Goal: Navigation & Orientation: Find specific page/section

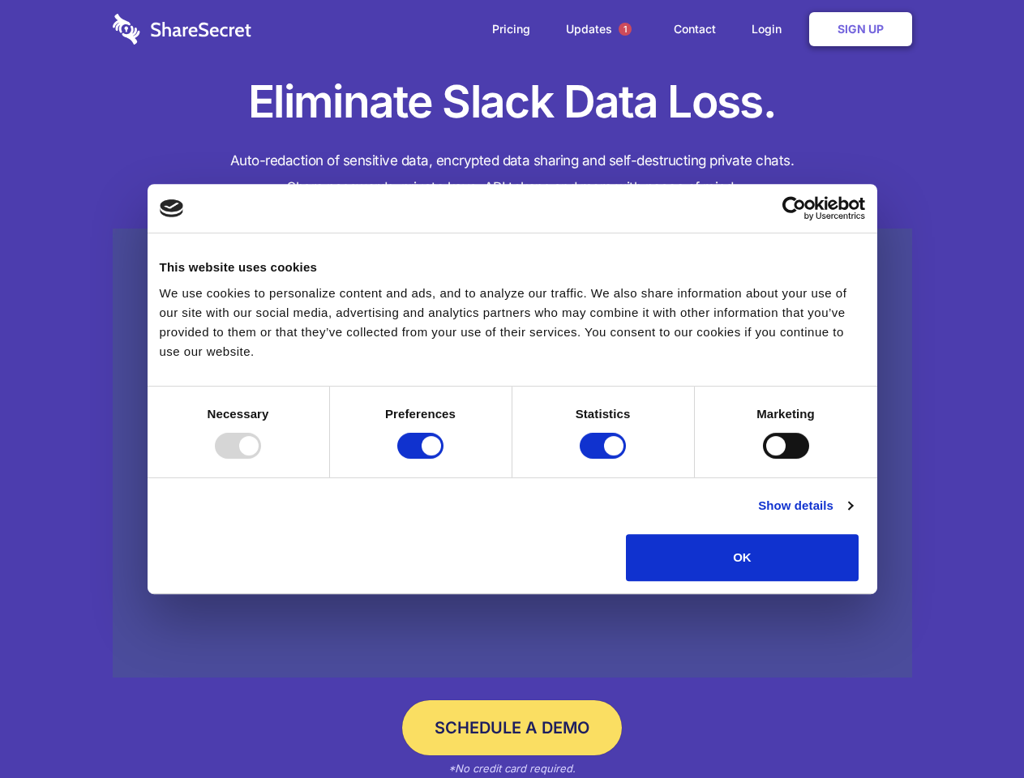
click at [261, 459] on div at bounding box center [238, 446] width 46 height 26
click at [443, 459] on input "Preferences" at bounding box center [420, 446] width 46 height 26
checkbox input "false"
click at [605, 459] on input "Statistics" at bounding box center [602, 446] width 46 height 26
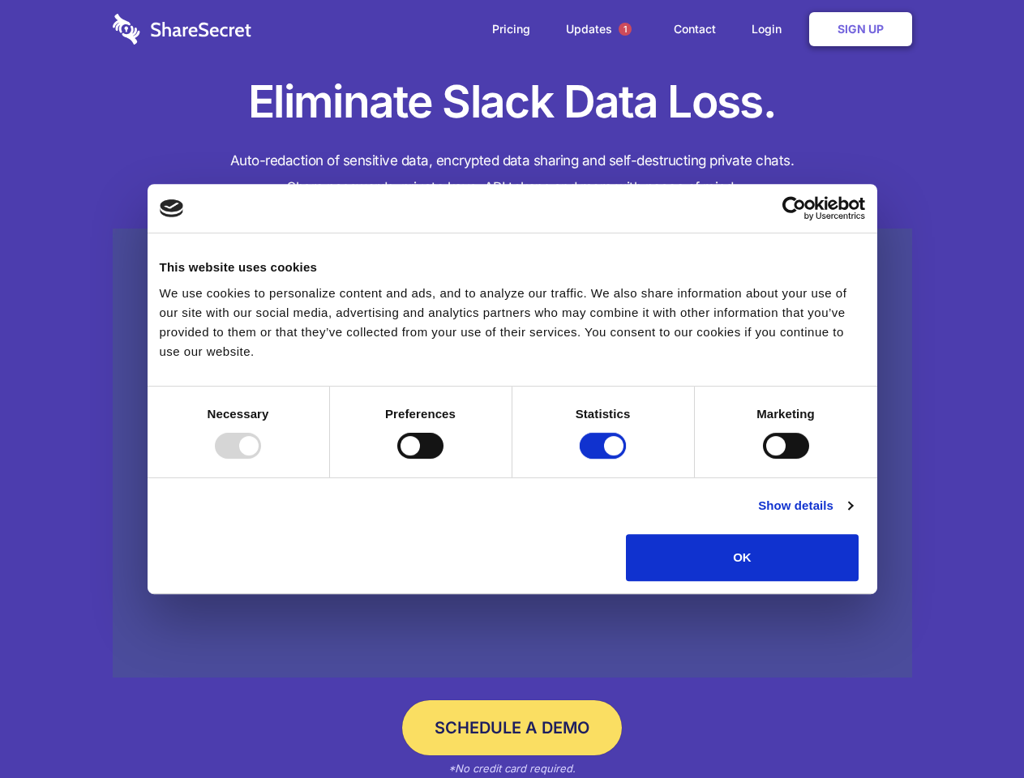
checkbox input "false"
click at [763, 459] on input "Marketing" at bounding box center [786, 446] width 46 height 26
checkbox input "true"
click at [852, 515] on link "Show details" at bounding box center [805, 505] width 94 height 19
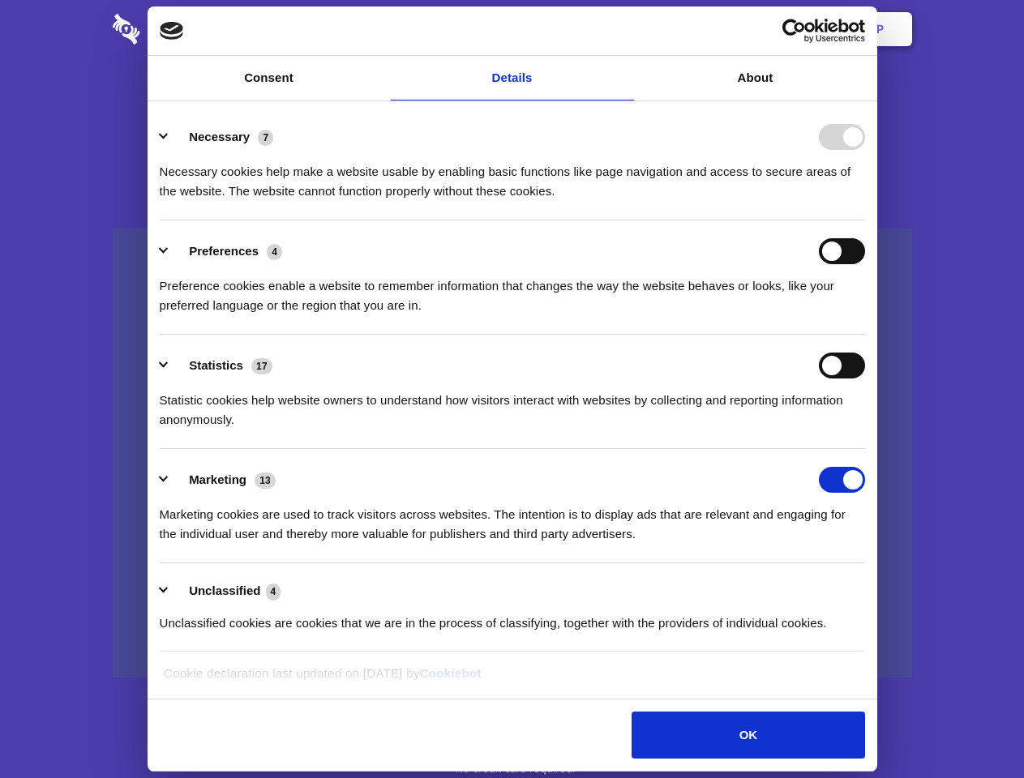
click at [865, 201] on div "Necessary cookies help make a website usable by enabling basic functions like p…" at bounding box center [512, 175] width 705 height 51
click at [624, 29] on span "1" at bounding box center [624, 29] width 13 height 13
